Goal: Check status

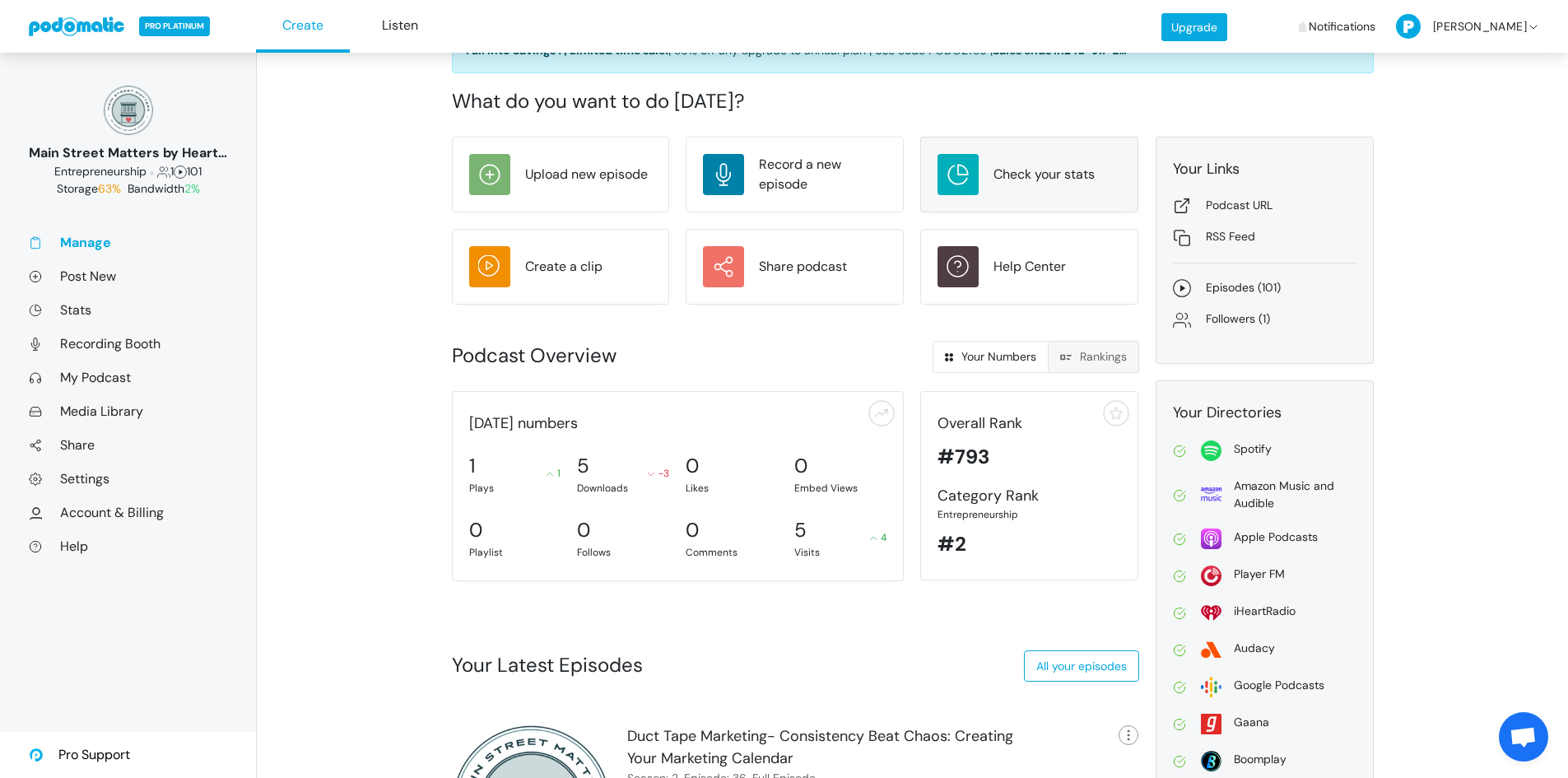
scroll to position [20, 0]
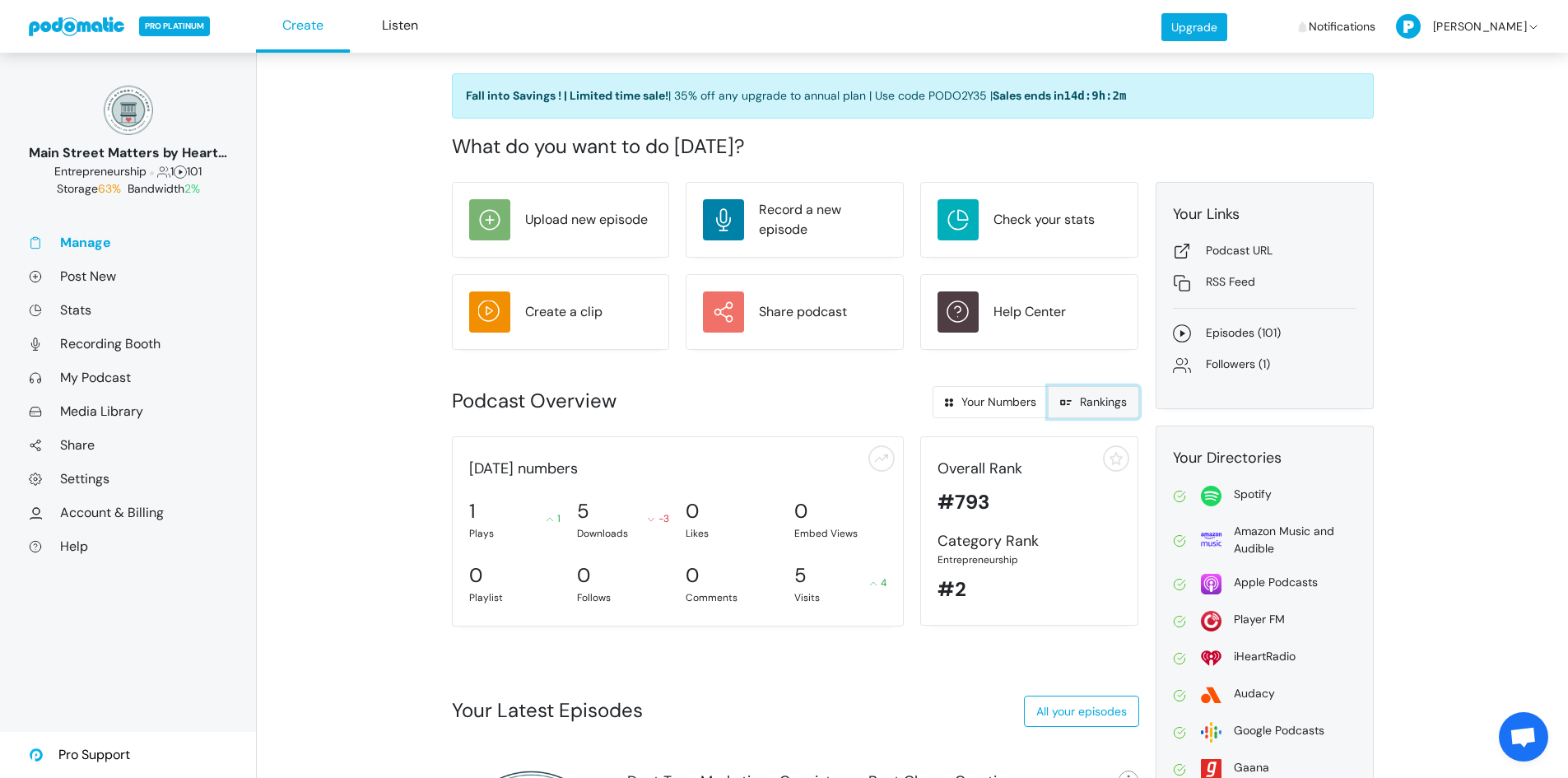
click at [1089, 405] on link "Rankings" at bounding box center [1094, 402] width 92 height 32
radio input "true"
click at [1089, 405] on link "Rankings" at bounding box center [1094, 402] width 92 height 32
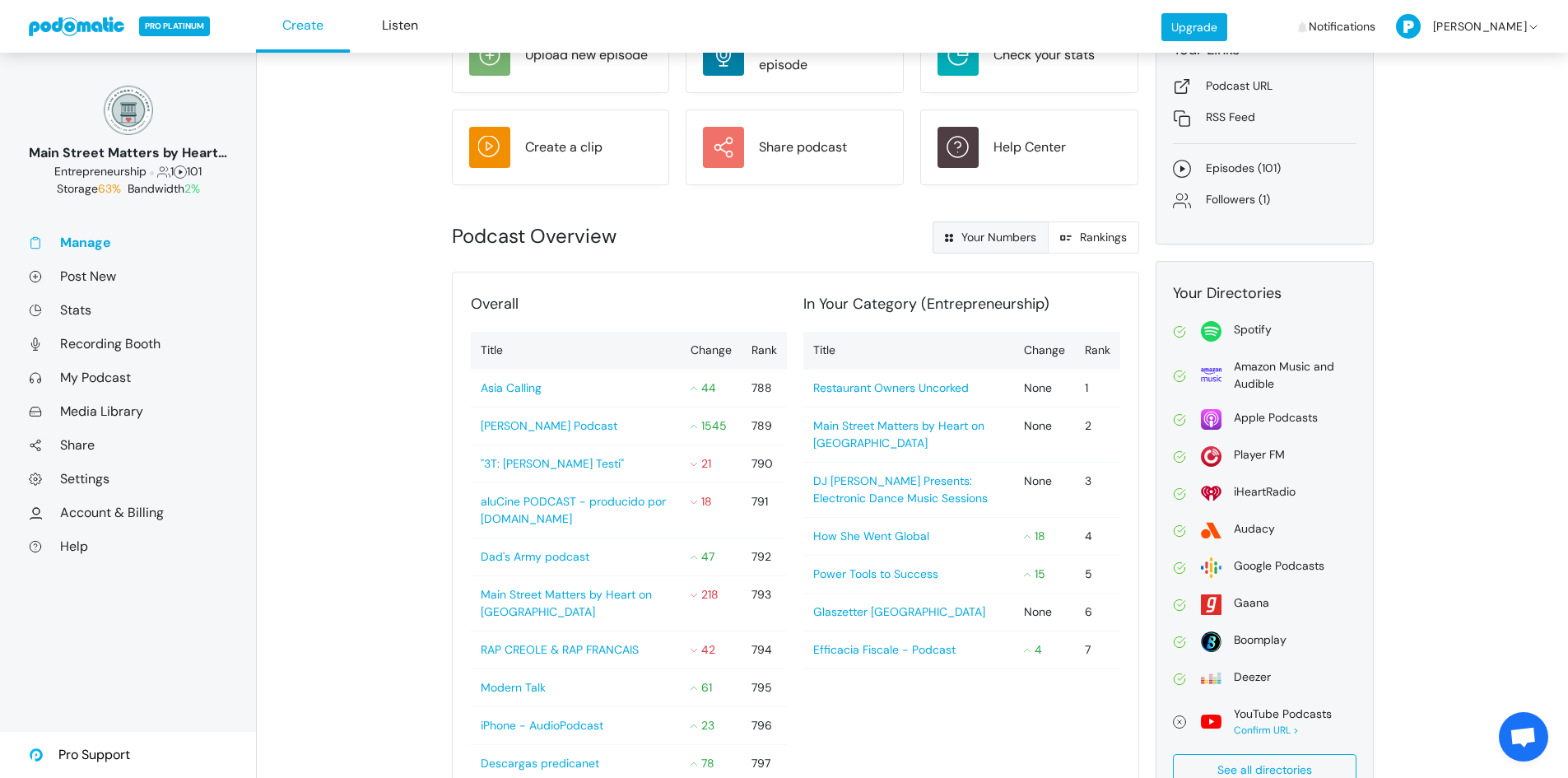
scroll to position [165, 0]
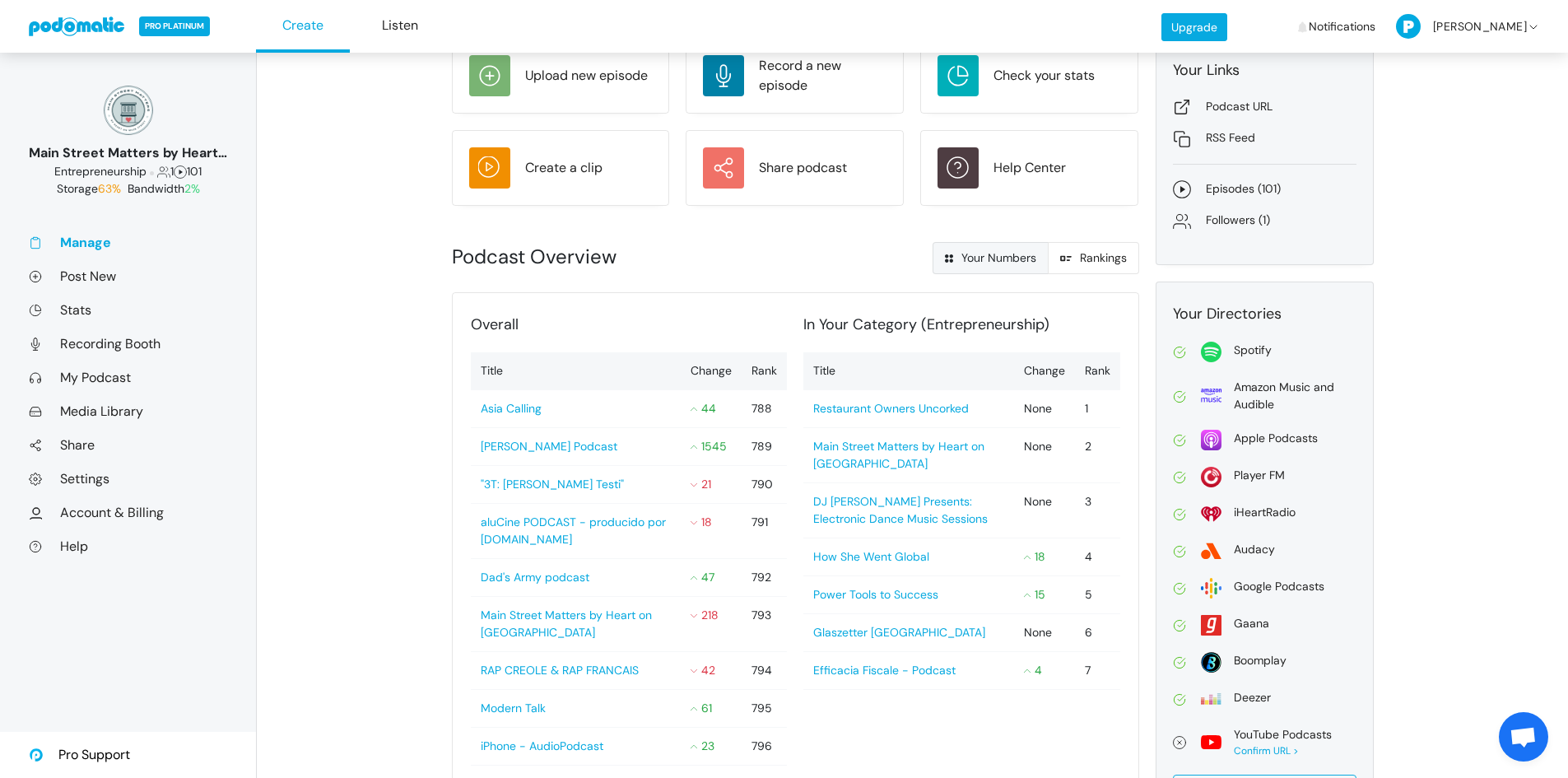
click at [989, 244] on link "Your Numbers" at bounding box center [990, 258] width 116 height 32
radio input "true"
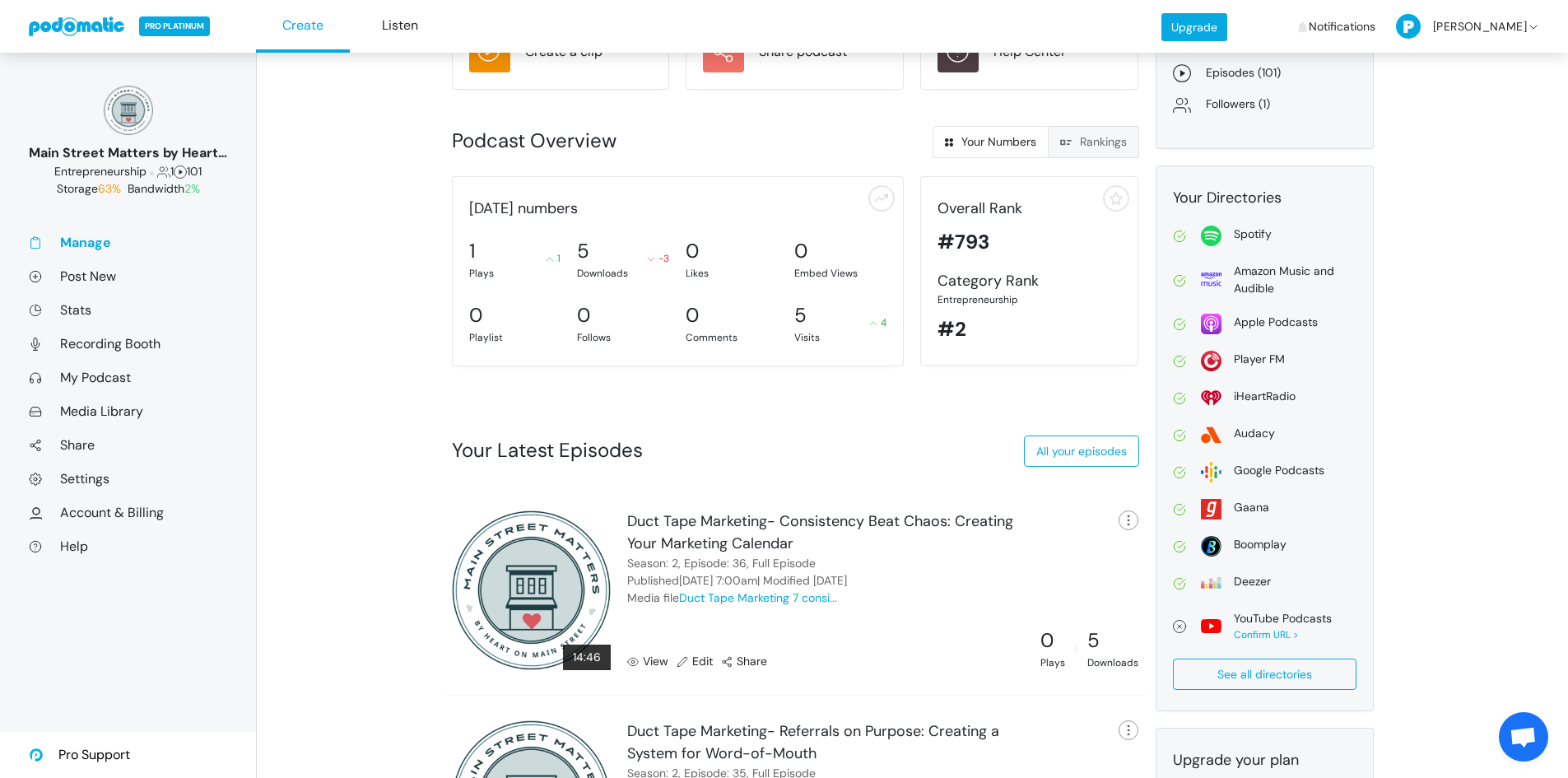
scroll to position [268, 0]
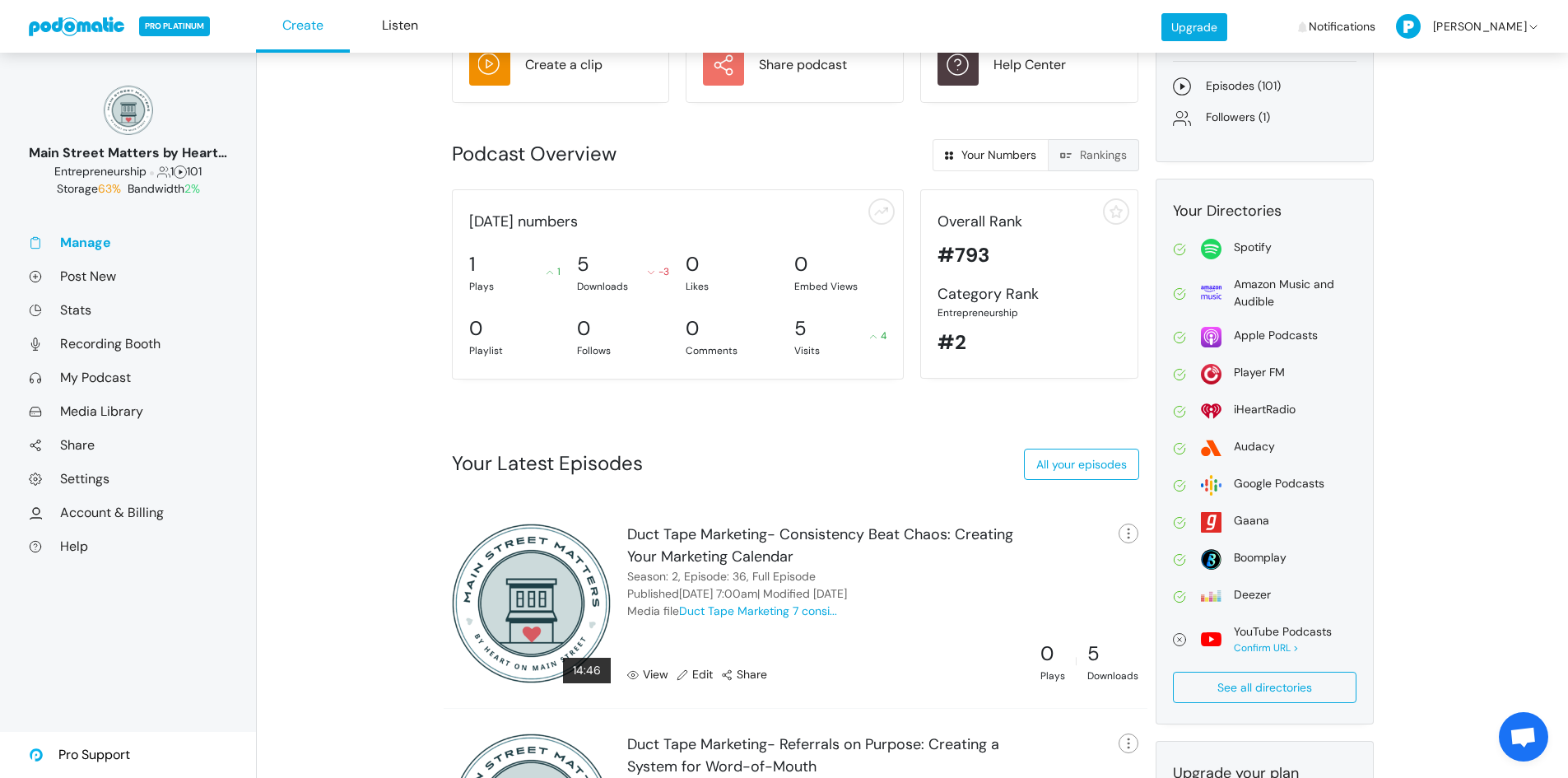
click at [651, 674] on link "View" at bounding box center [647, 674] width 41 height 17
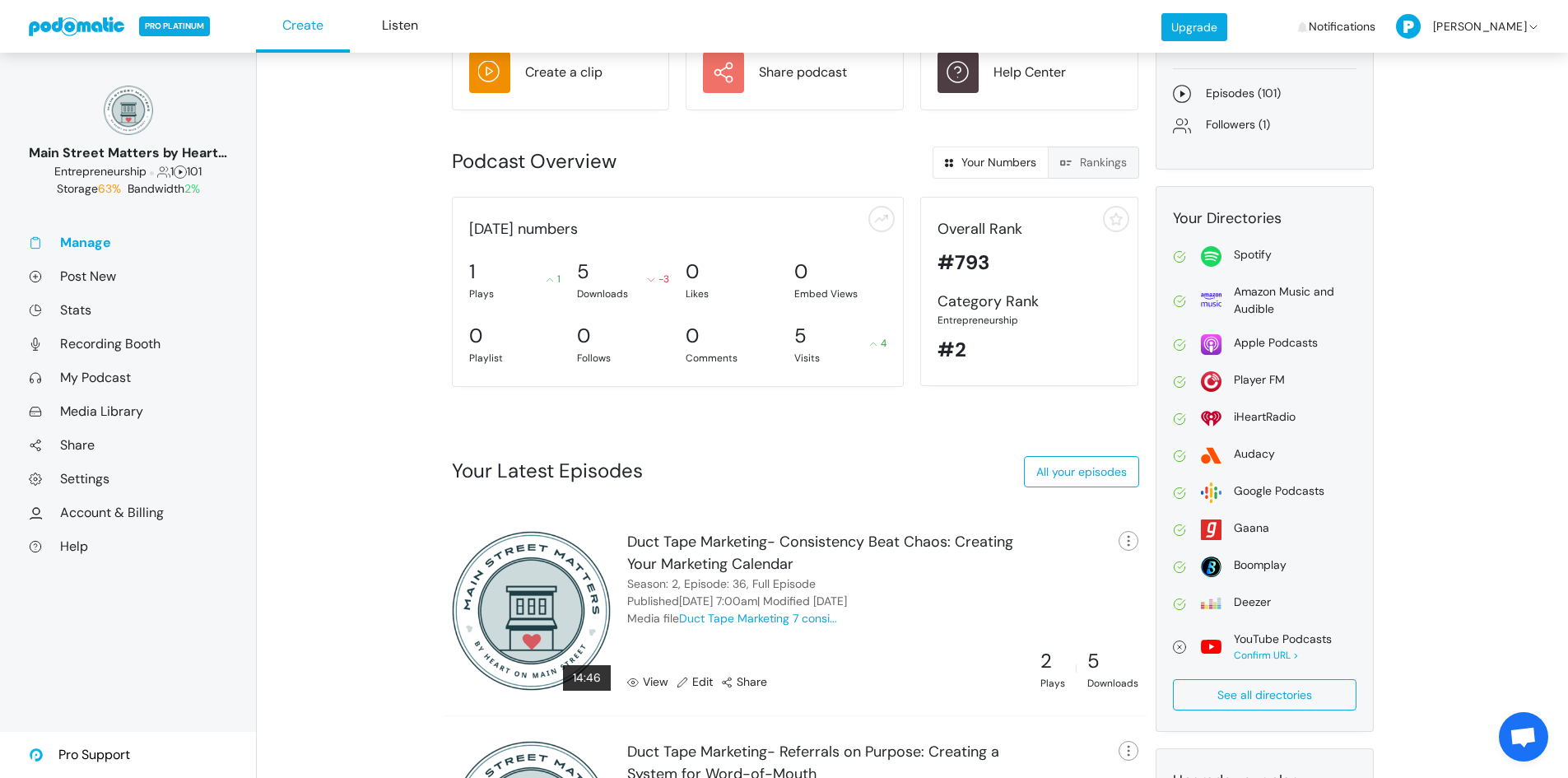
scroll to position [350, 0]
